Goal: Use online tool/utility: Utilize a website feature to perform a specific function

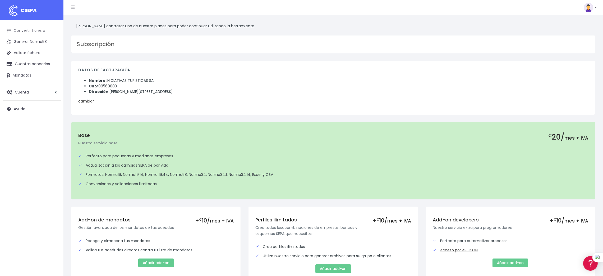
click at [22, 28] on link "Convertir fichero" at bounding box center [32, 30] width 58 height 11
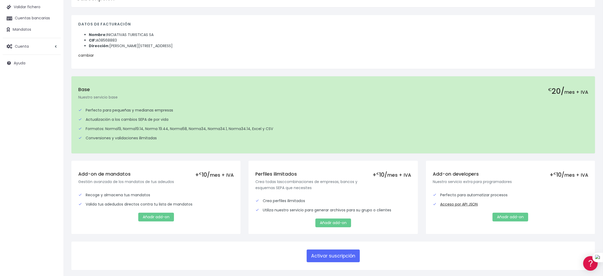
scroll to position [71, 0]
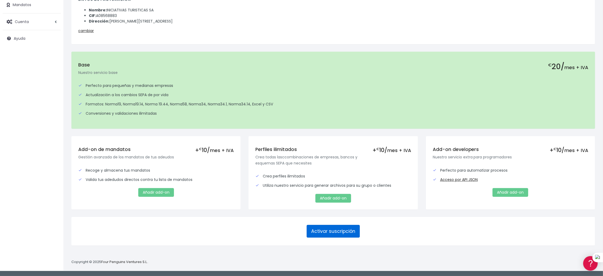
click at [332, 230] on button "Activar suscripción" at bounding box center [333, 231] width 53 height 13
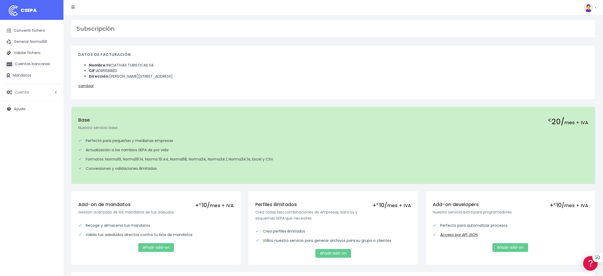
click at [52, 91] on link "Cuenta" at bounding box center [32, 91] width 58 height 11
click at [26, 115] on link "Suscripción" at bounding box center [34, 114] width 52 height 10
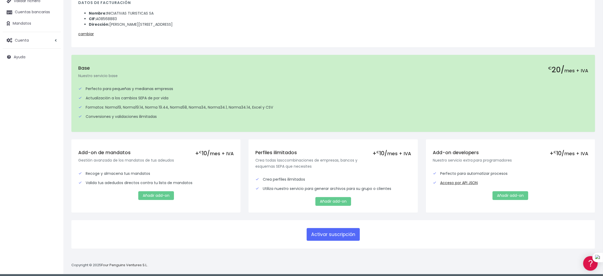
scroll to position [55, 0]
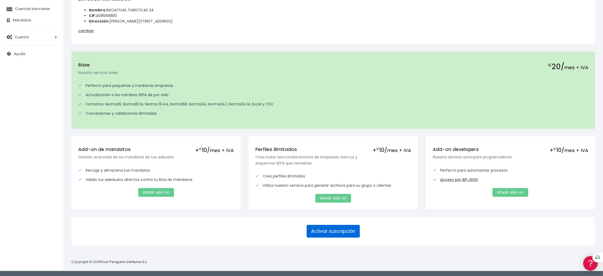
click at [335, 231] on button "Activar suscripción" at bounding box center [333, 231] width 53 height 13
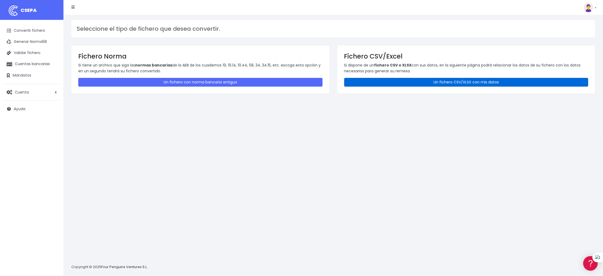
click at [480, 82] on link "Un fichero CSV/XLSX con mis datos" at bounding box center [466, 82] width 244 height 9
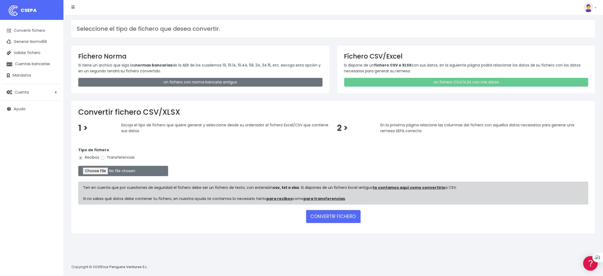
click at [113, 158] on label "Transferencias" at bounding box center [117, 157] width 34 height 6
click at [105, 158] on input "Transferencias" at bounding box center [102, 157] width 5 height 5
radio input "true"
click at [96, 171] on input "file" at bounding box center [123, 171] width 90 height 10
type input "C:\fakepath\SEPA PLANTILLA PROVEEDORES.xlsx"
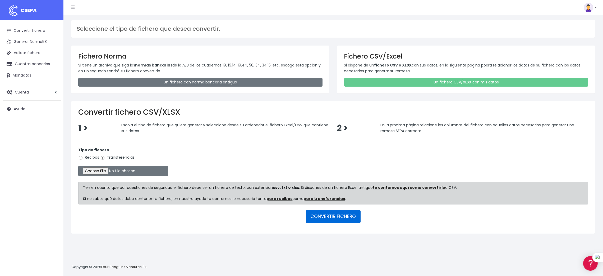
click at [338, 213] on button "CONVERTIR FICHERO" at bounding box center [333, 216] width 54 height 13
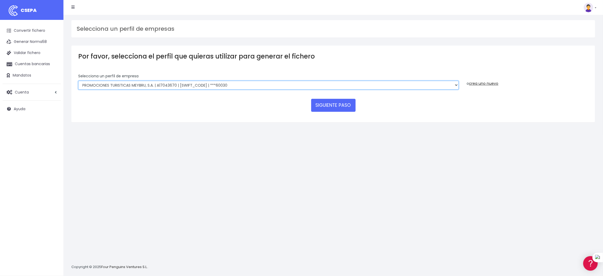
click at [216, 84] on select "INICIATIVAS TURISTICAS SA | A08568883 | BSABESBBXXX | ***00013 ISLA ROJA SL | B…" at bounding box center [268, 85] width 381 height 9
click at [334, 105] on button "SIGUIENTE PASO" at bounding box center [333, 105] width 44 height 13
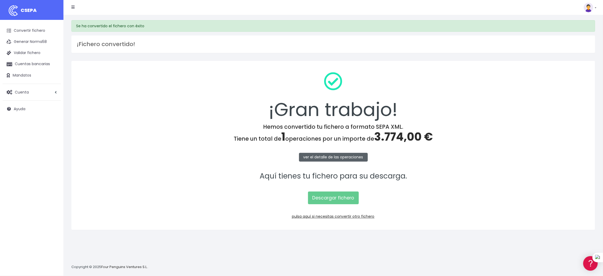
click at [334, 158] on link "ver el detalle de las operaciones" at bounding box center [333, 157] width 69 height 9
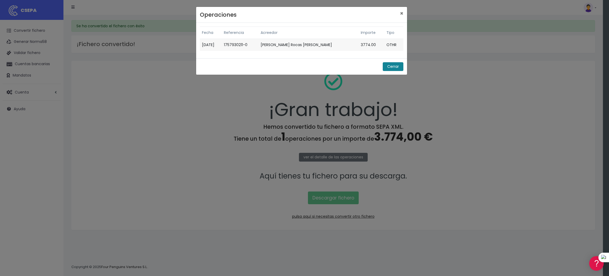
click at [388, 67] on button "Cerrar" at bounding box center [393, 66] width 21 height 9
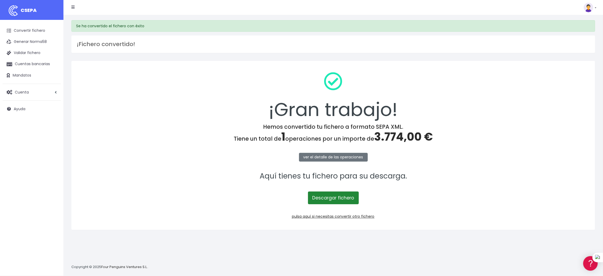
click at [325, 197] on link "Descargar fichero" at bounding box center [333, 197] width 51 height 13
